Goal: Task Accomplishment & Management: Complete application form

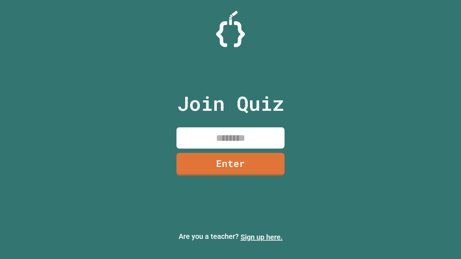
click at [261, 237] on link "Sign up here." at bounding box center [262, 237] width 42 height 9
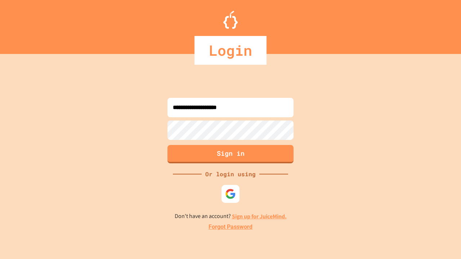
type input "**********"
